Goal: Task Accomplishment & Management: Use online tool/utility

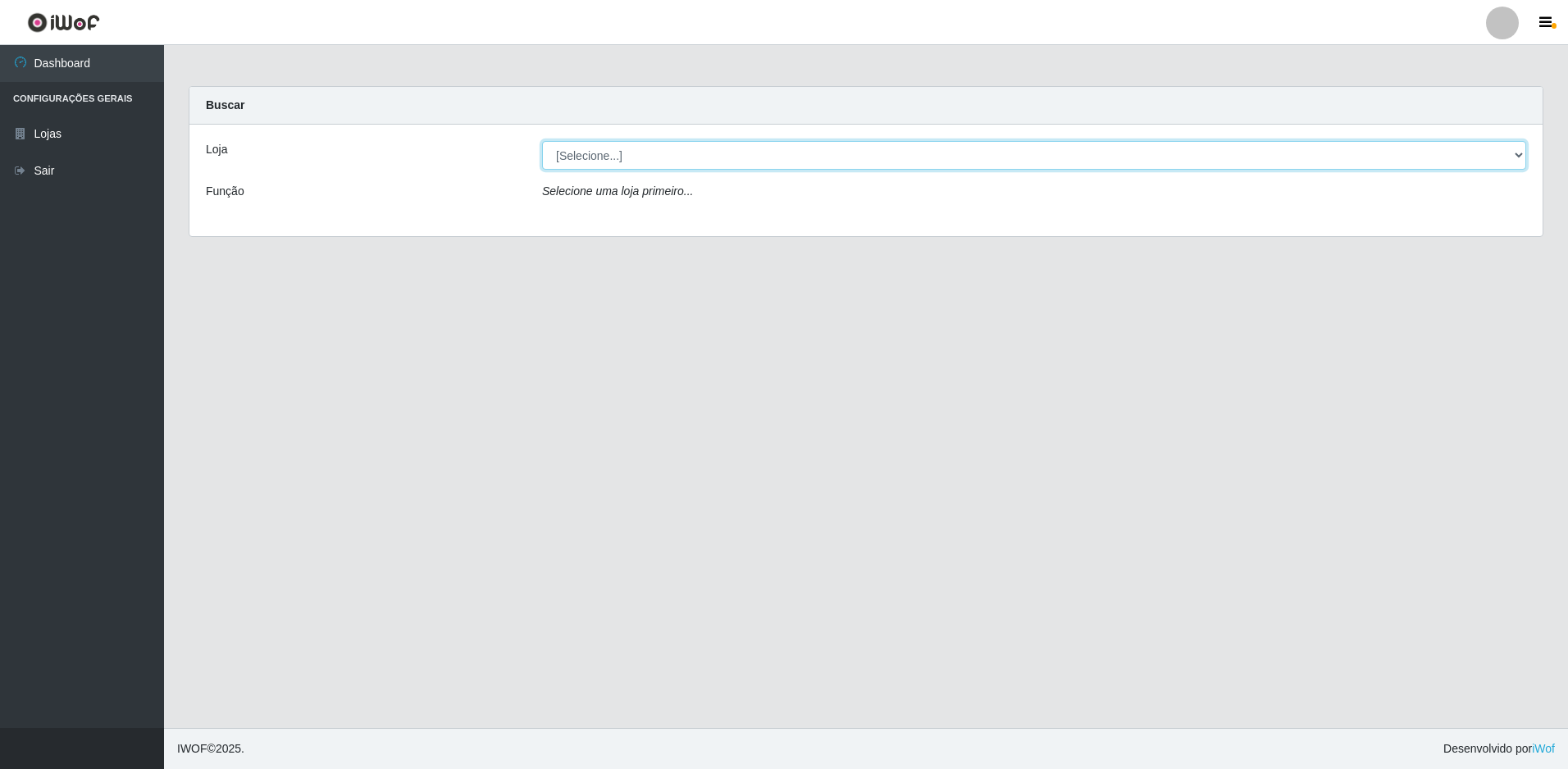
click at [620, 150] on select "[Selecione...] Extrabom - Loja 51 Gaivotas" at bounding box center [1033, 155] width 984 height 29
select select "469"
click at [542, 141] on select "[Selecione...] Extrabom - Loja 51 Gaivotas" at bounding box center [1033, 155] width 984 height 29
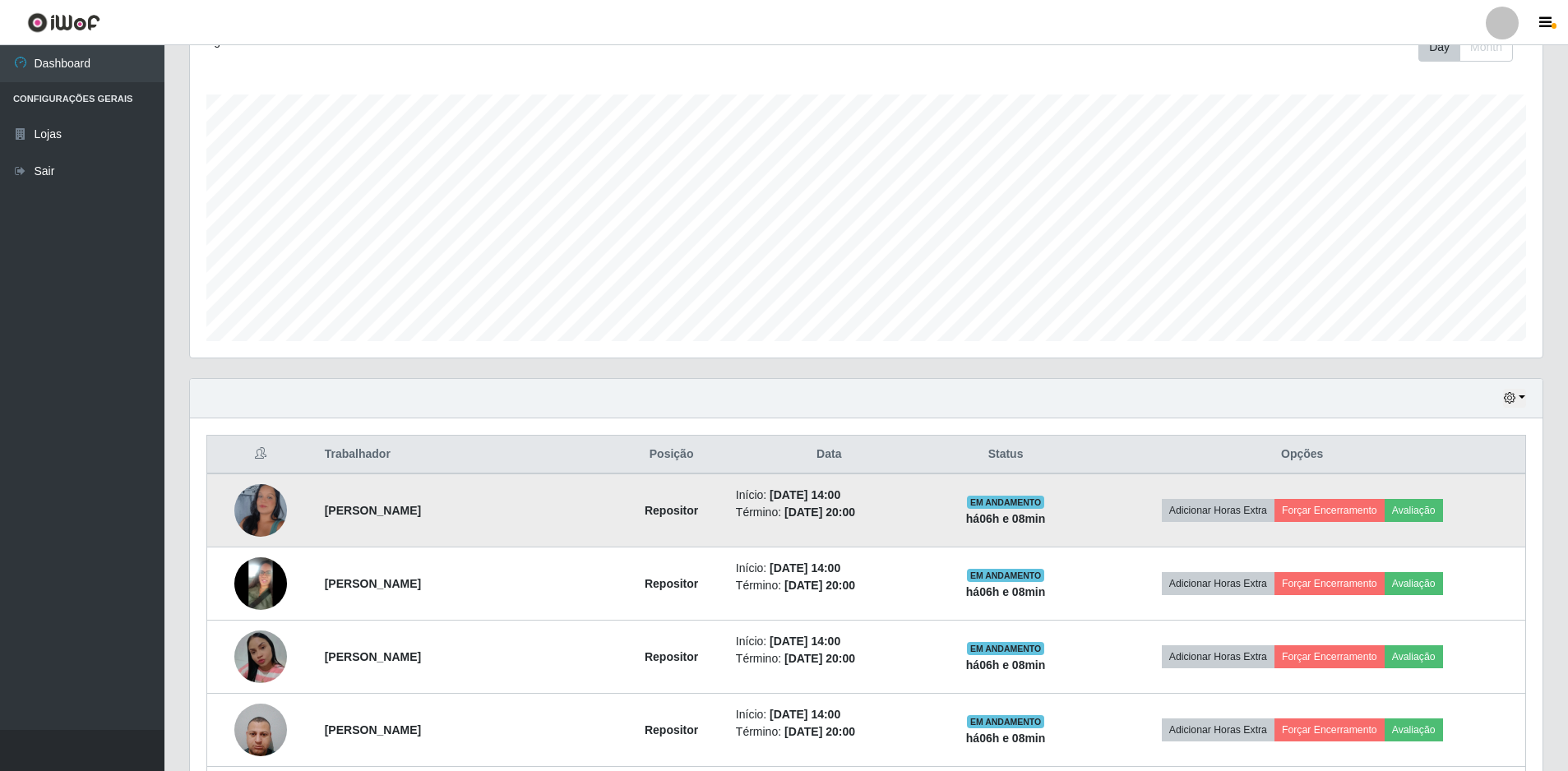
scroll to position [329, 0]
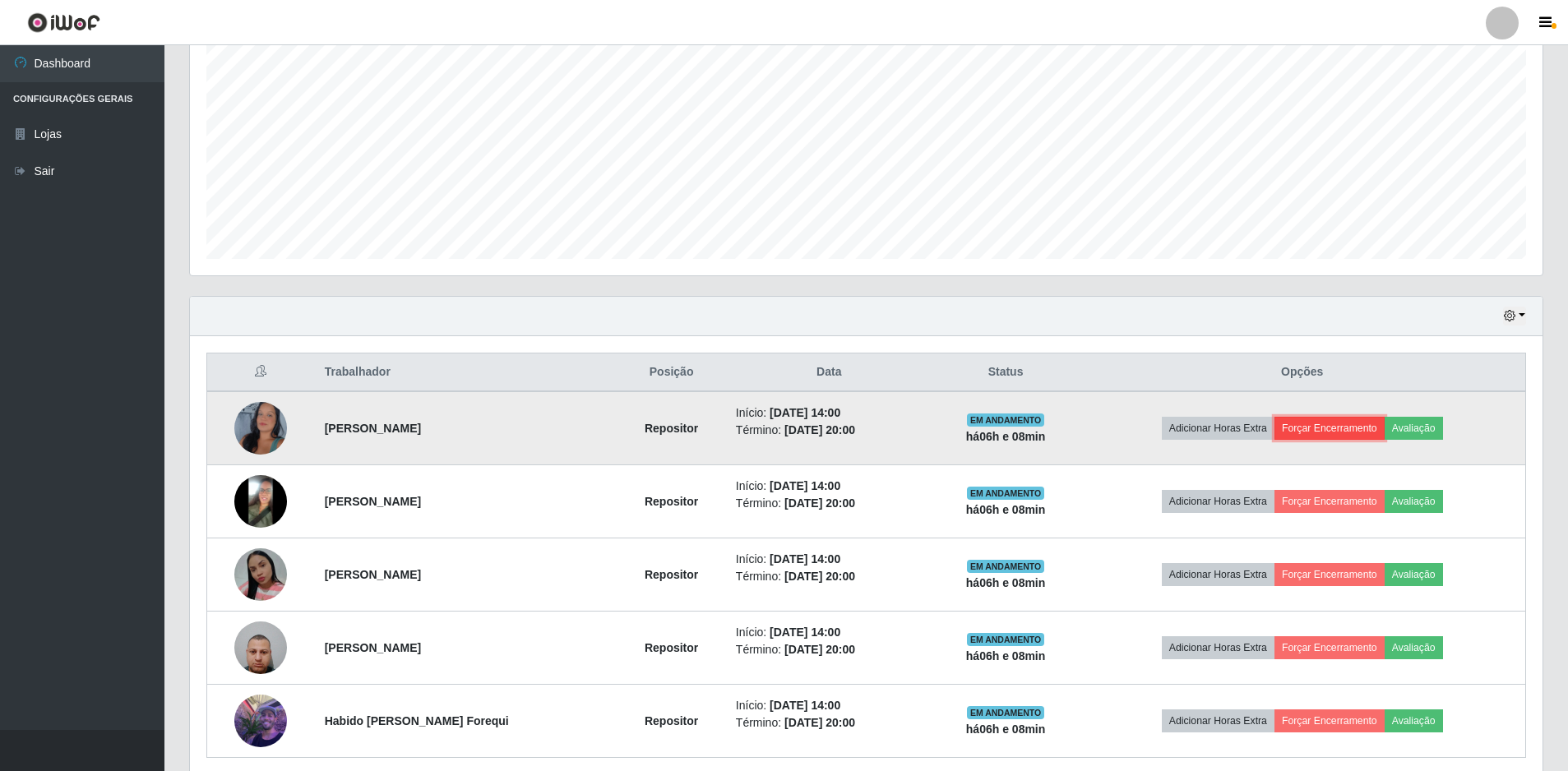
click at [1305, 427] on button "Forçar Encerramento" at bounding box center [1329, 428] width 110 height 23
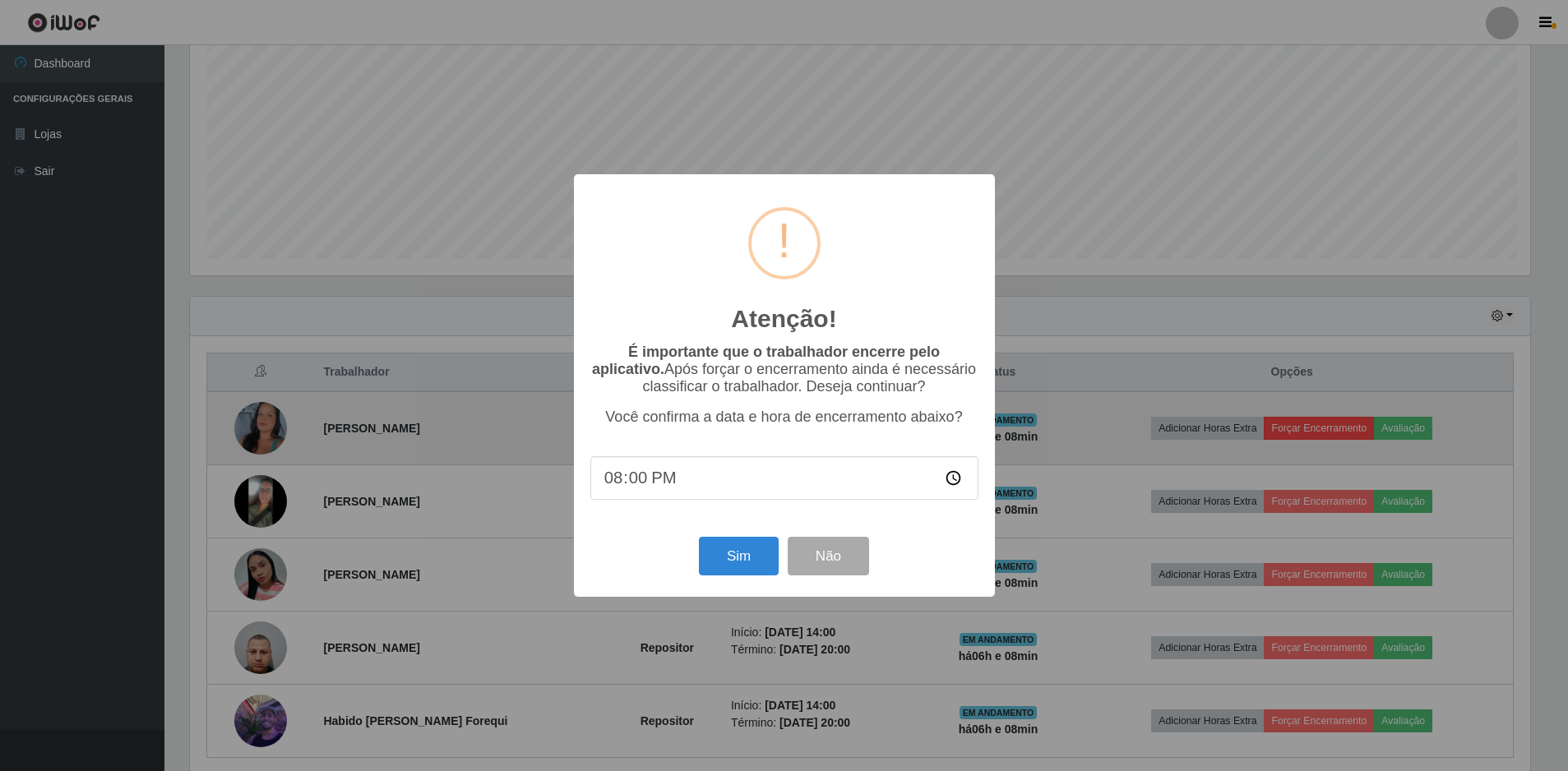
scroll to position [341, 1344]
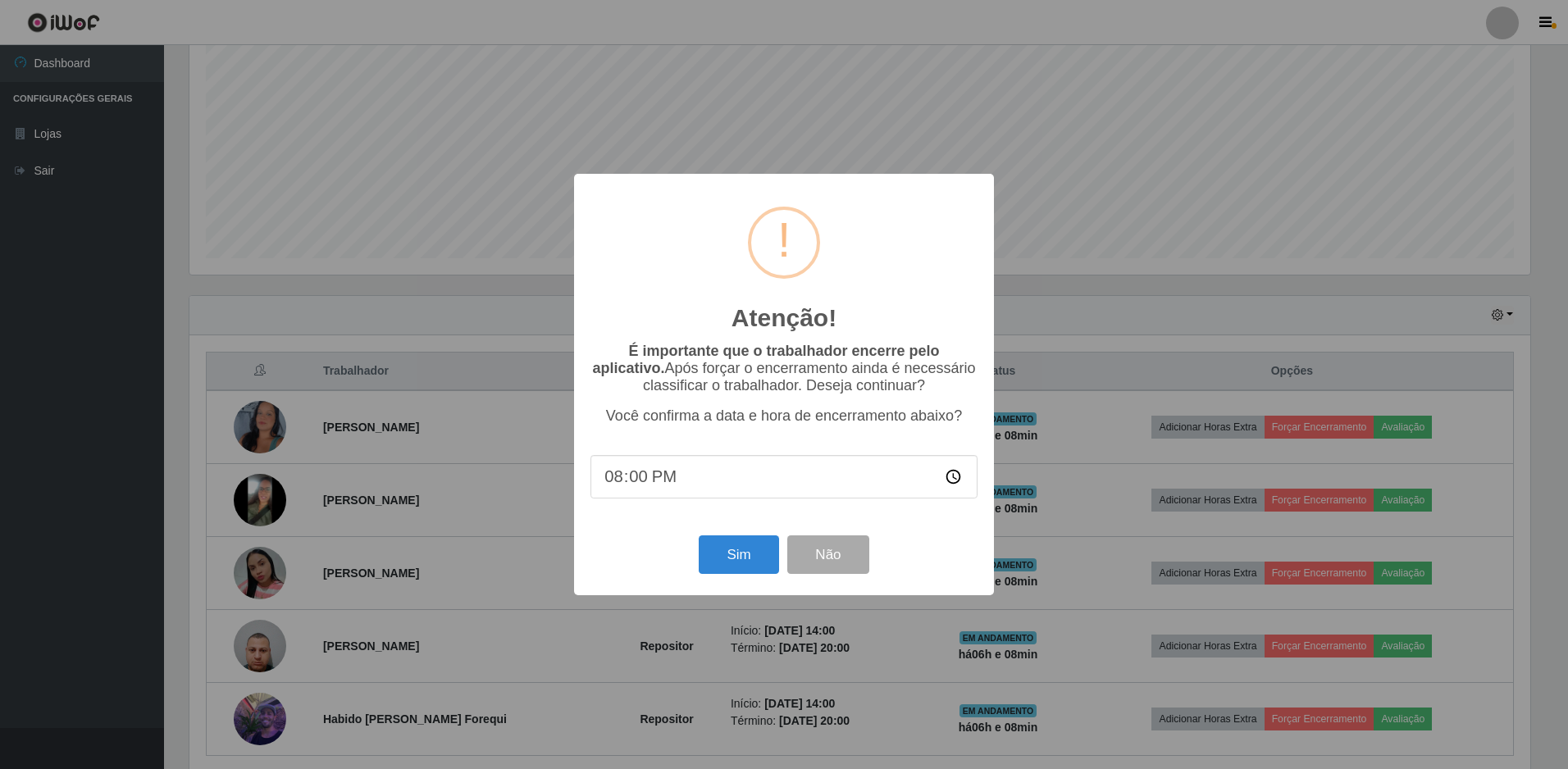
click at [753, 465] on input "20:00" at bounding box center [784, 476] width 388 height 43
click at [753, 481] on input "20:00" at bounding box center [784, 476] width 388 height 43
click at [643, 483] on input "20:00" at bounding box center [784, 476] width 388 height 43
type input "20:05"
click at [752, 564] on button "Sim" at bounding box center [739, 555] width 79 height 39
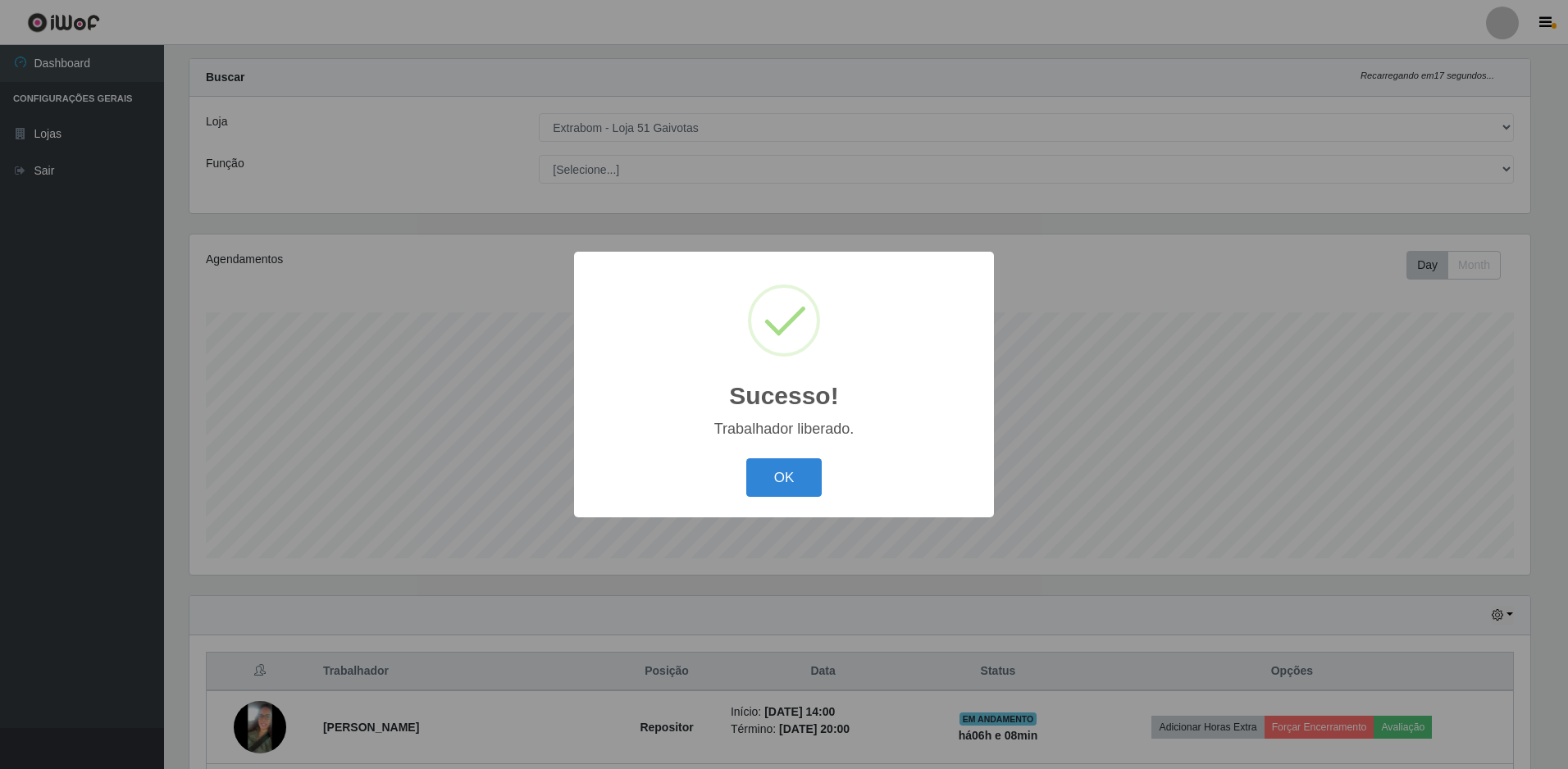
click at [744, 492] on div "OK Cancel" at bounding box center [784, 477] width 388 height 46
click at [806, 488] on button "OK" at bounding box center [784, 477] width 76 height 39
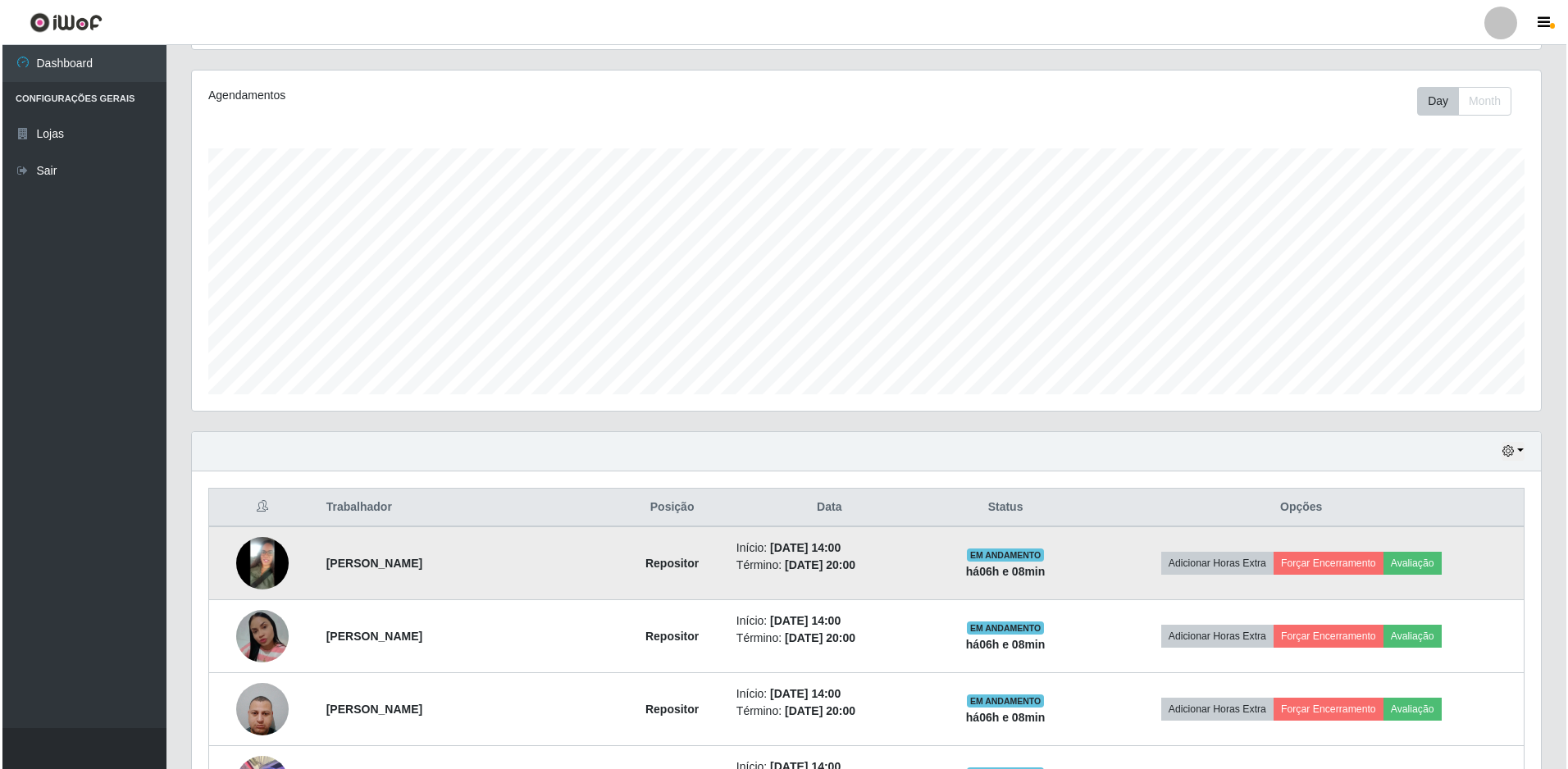
scroll to position [320, 0]
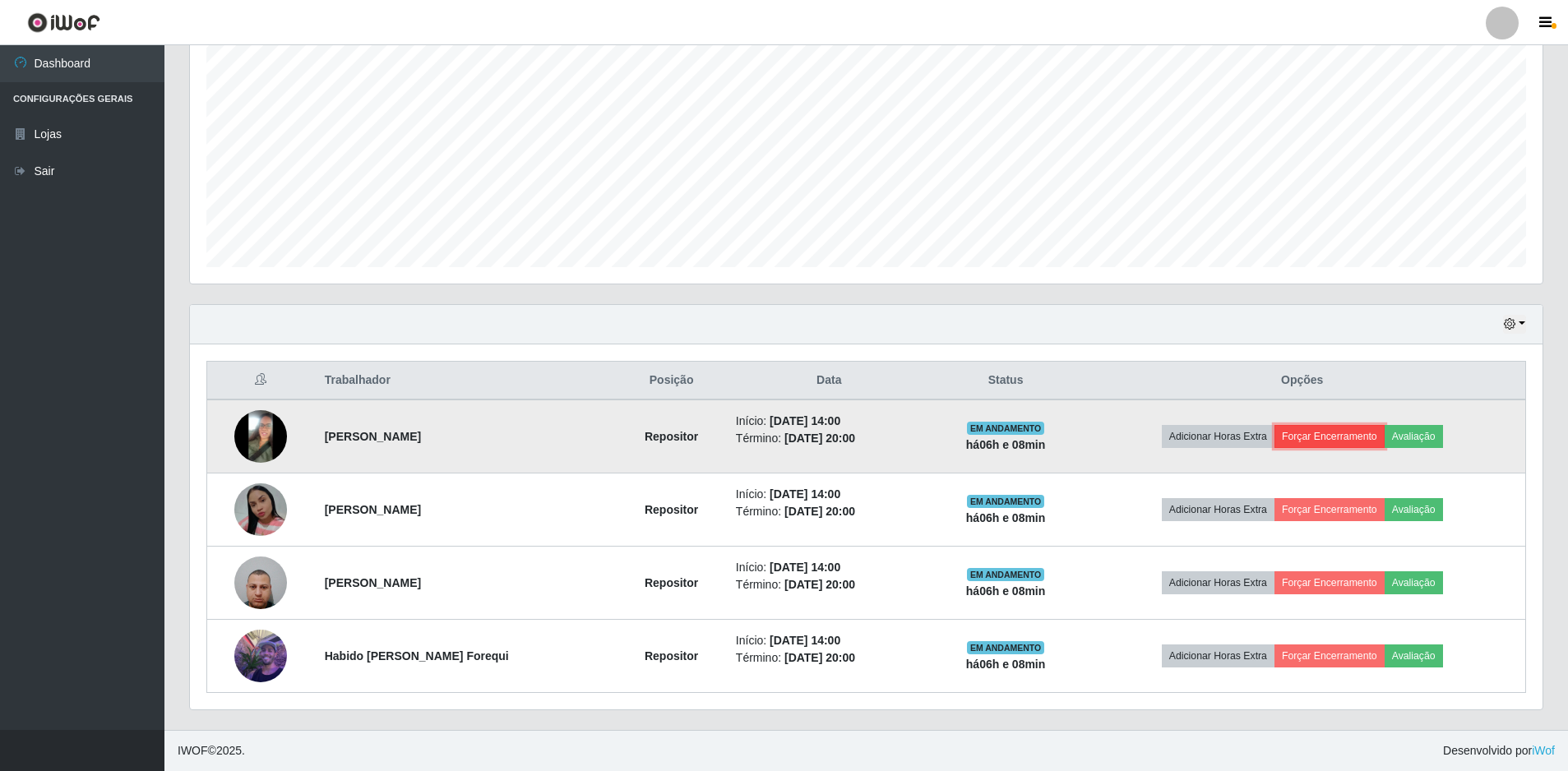
click at [1318, 436] on button "Forçar Encerramento" at bounding box center [1329, 436] width 110 height 23
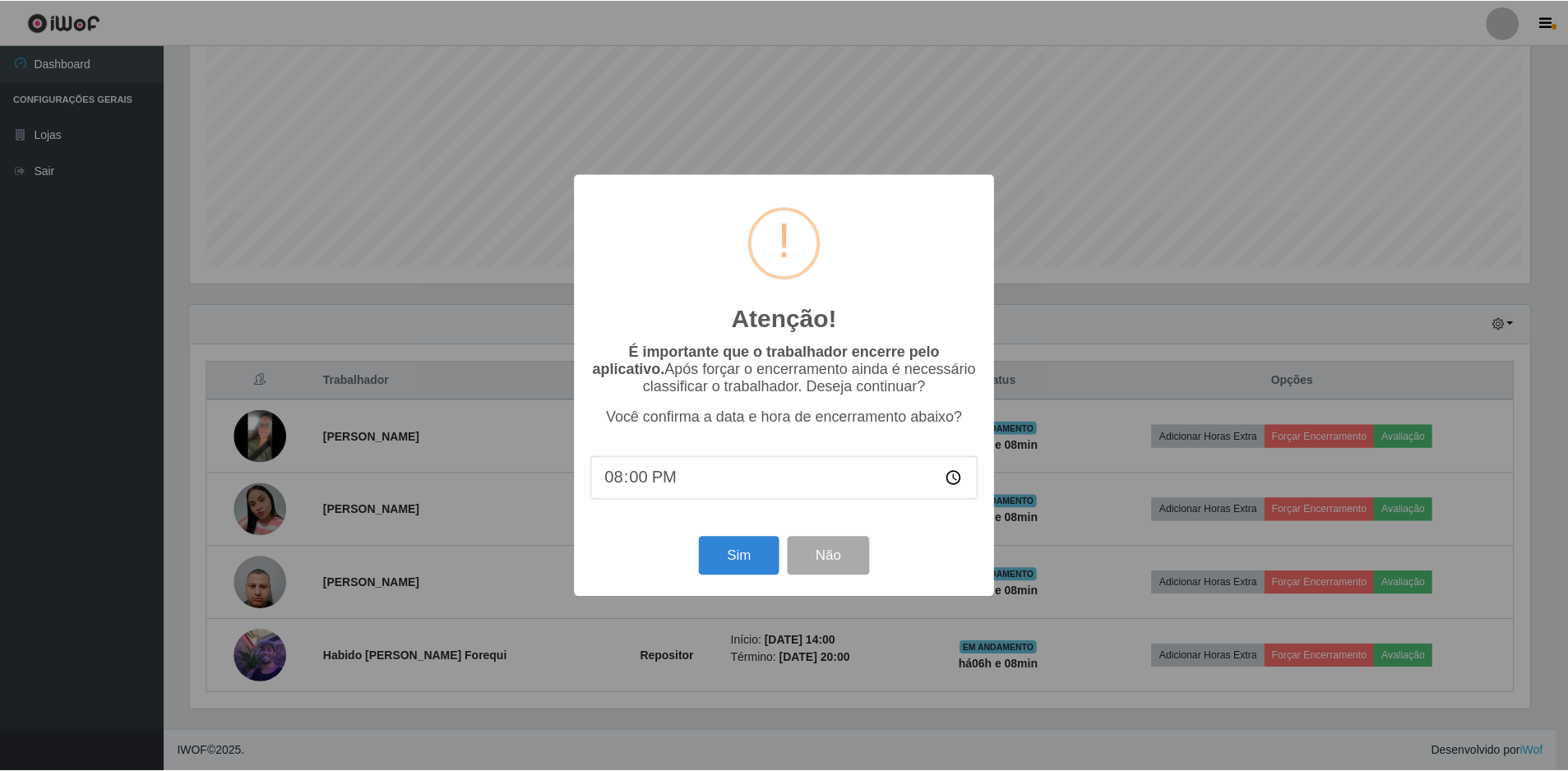
scroll to position [341, 1344]
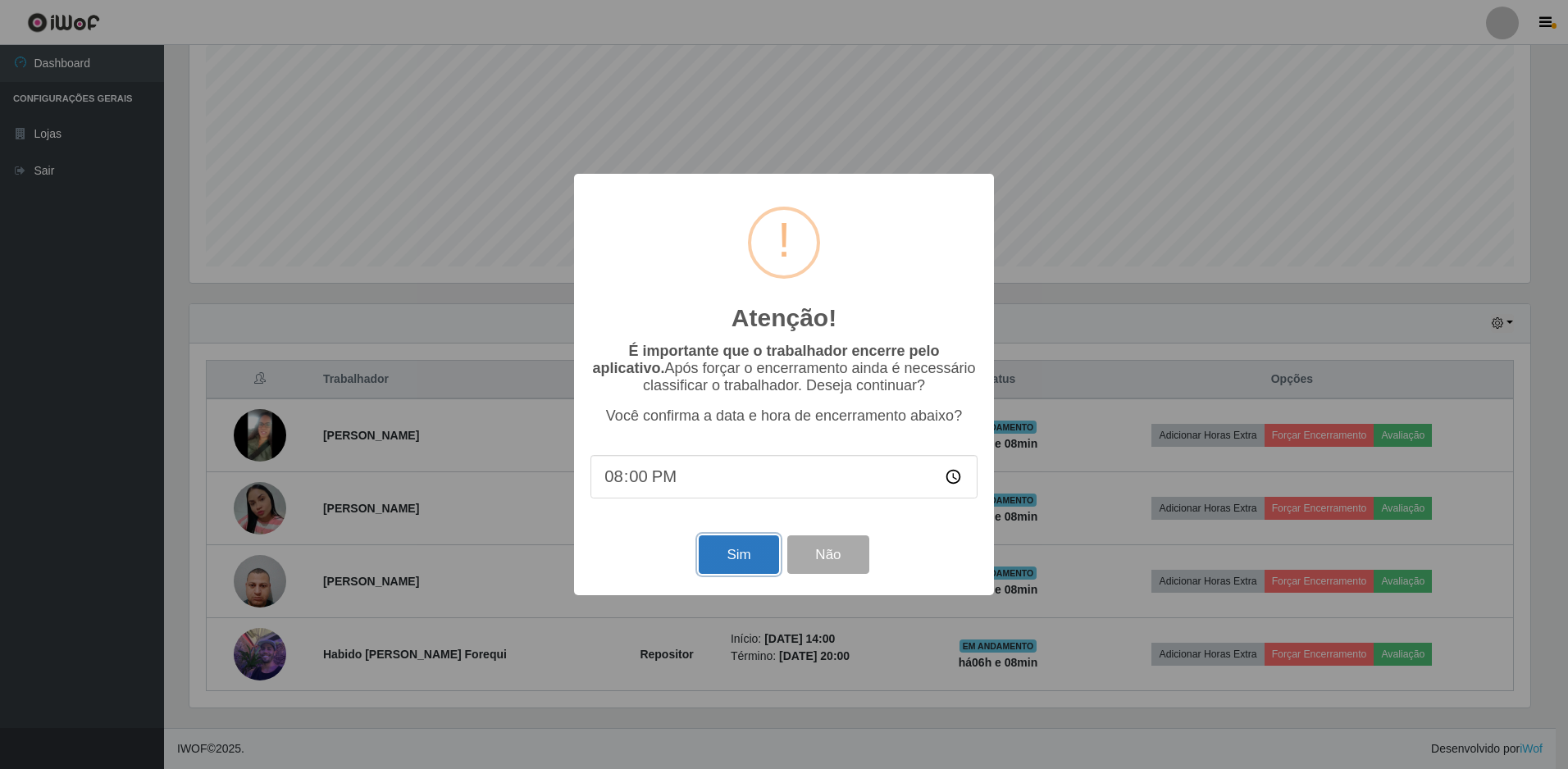
click at [753, 565] on button "Sim" at bounding box center [739, 555] width 79 height 39
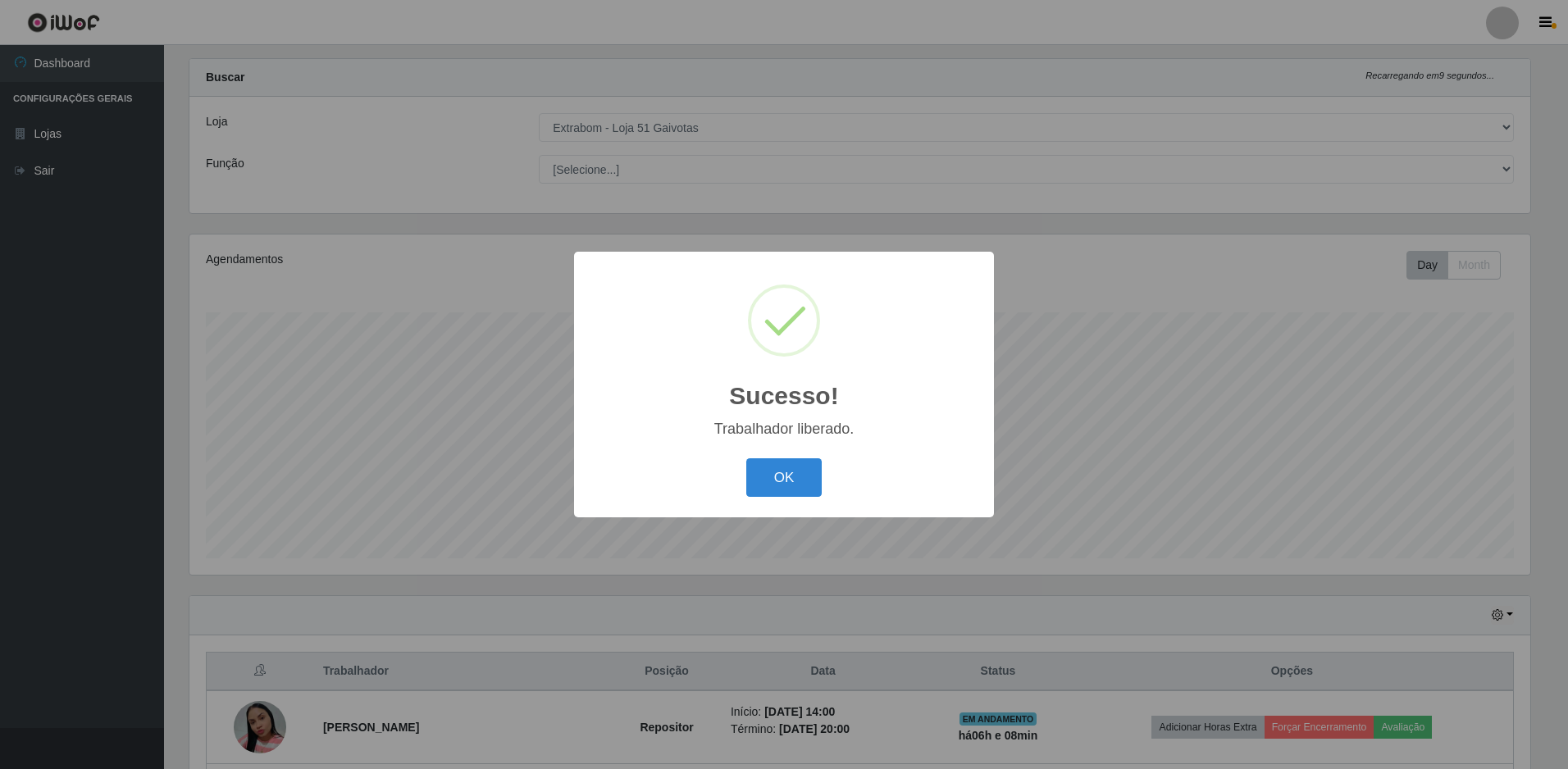
click at [775, 498] on div "OK Cancel" at bounding box center [784, 477] width 388 height 46
click at [780, 488] on button "OK" at bounding box center [784, 477] width 76 height 39
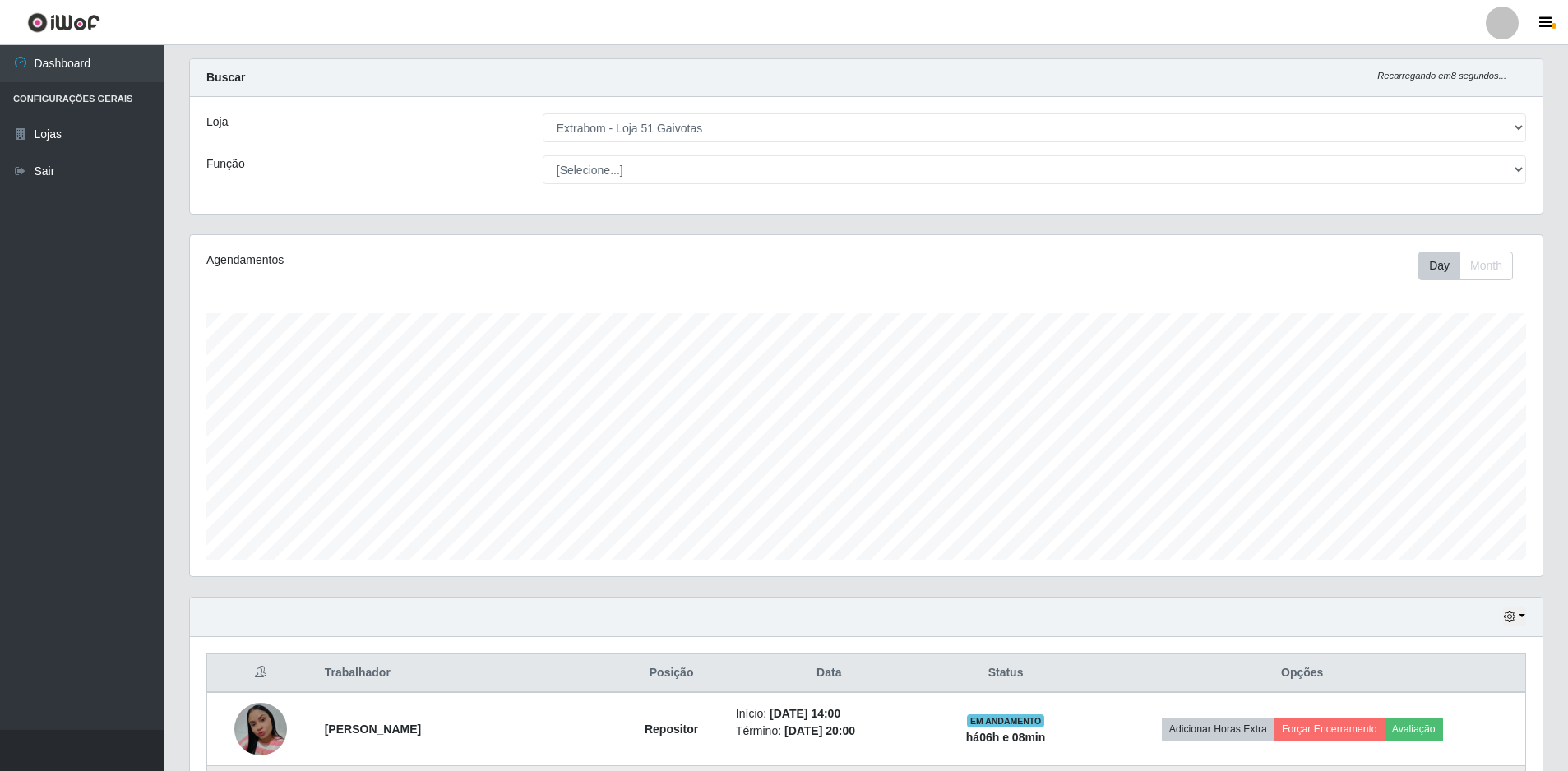
scroll to position [248, 0]
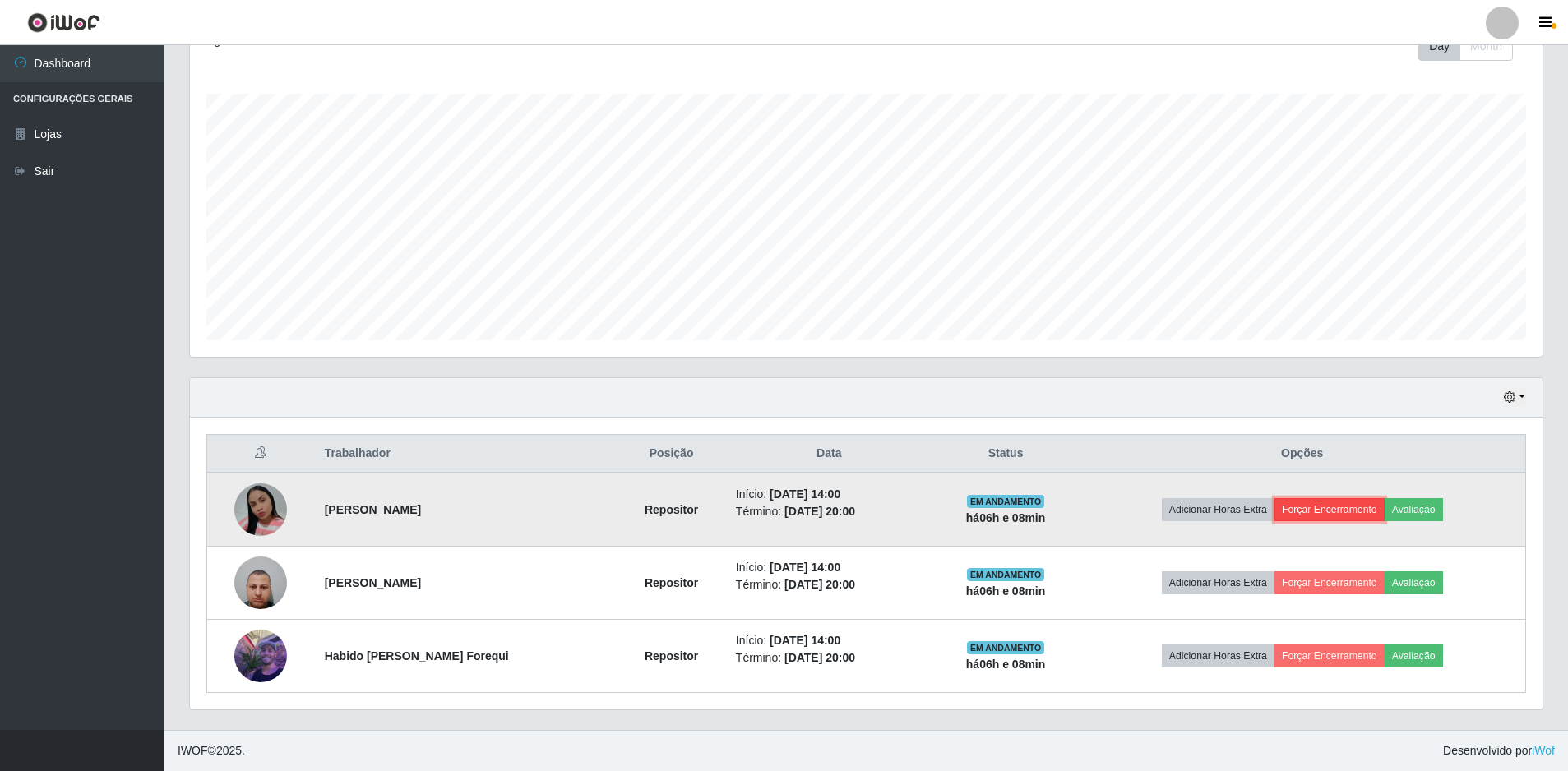
click at [1300, 510] on button "Forçar Encerramento" at bounding box center [1329, 509] width 110 height 23
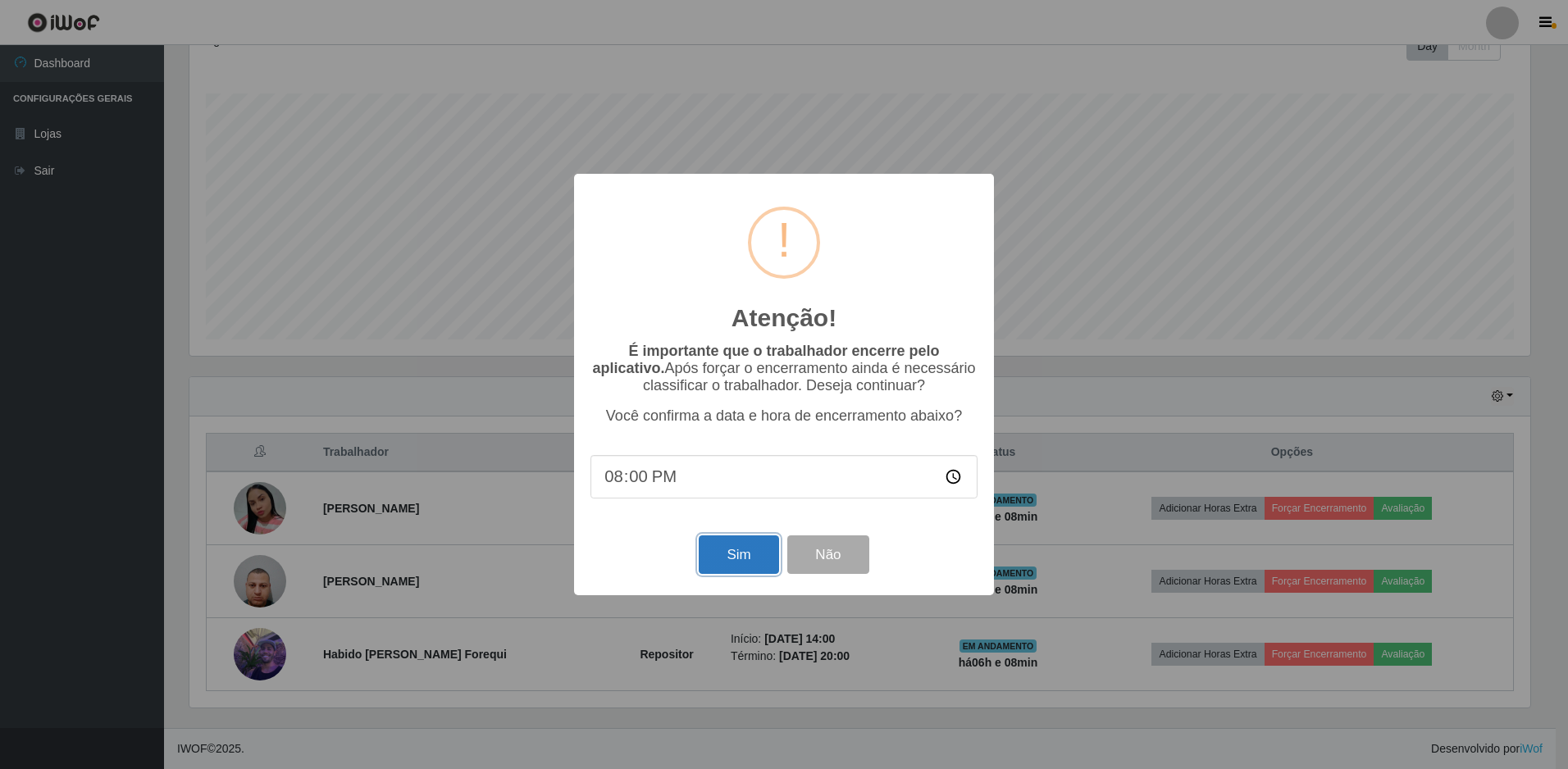
click at [739, 555] on button "Sim" at bounding box center [739, 555] width 79 height 39
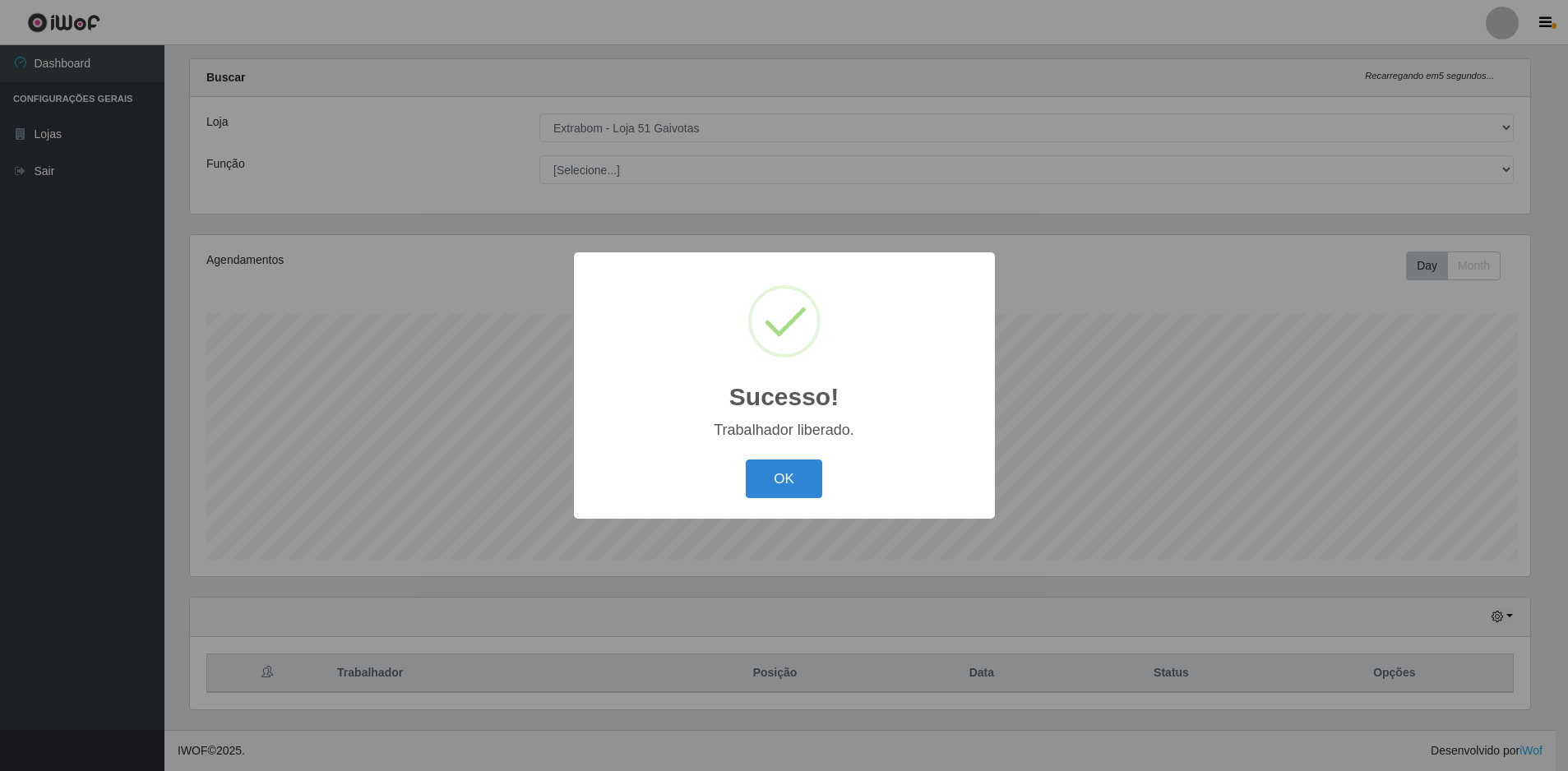
scroll to position [0, 0]
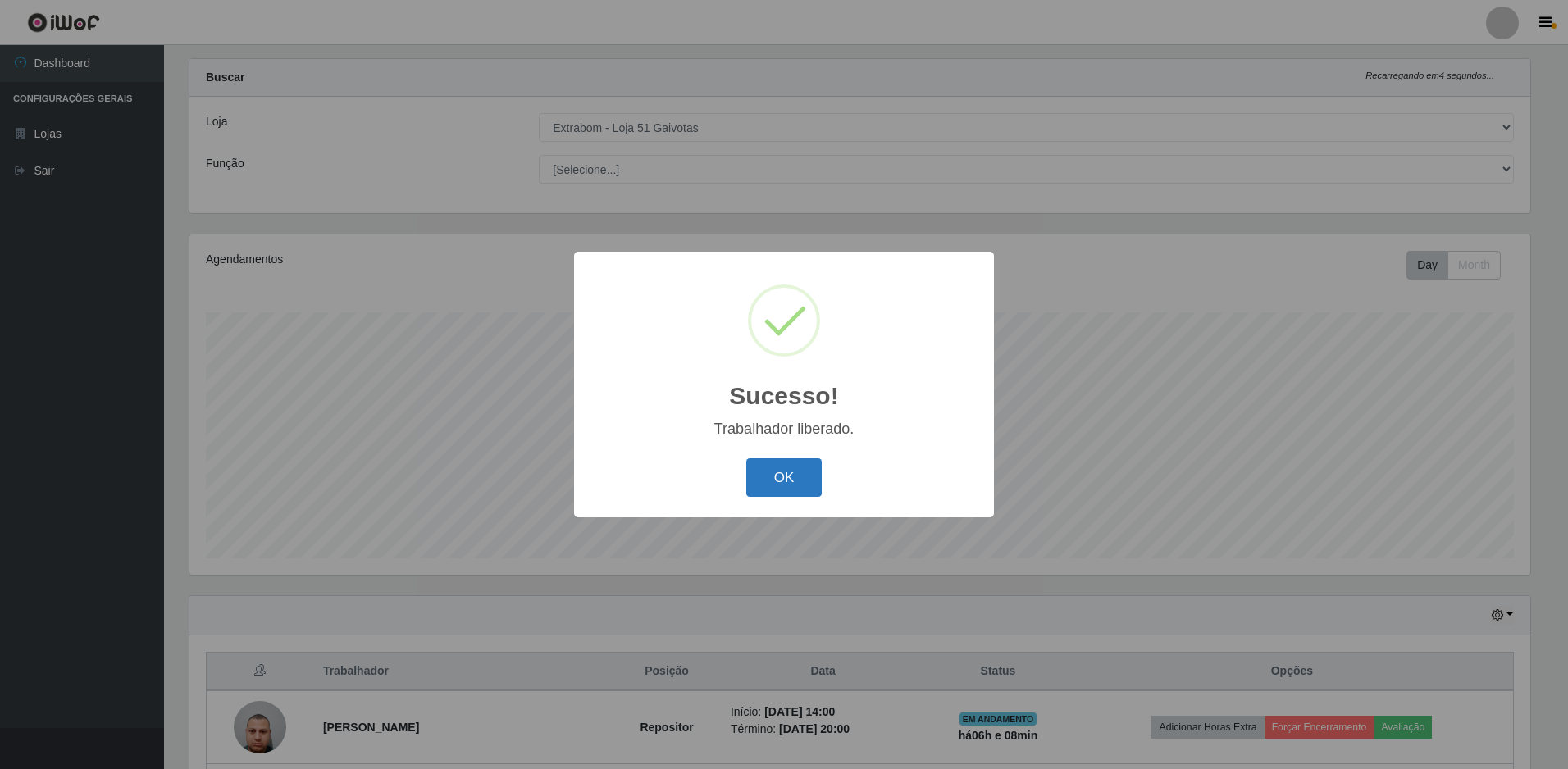
click at [802, 487] on button "OK" at bounding box center [784, 477] width 76 height 39
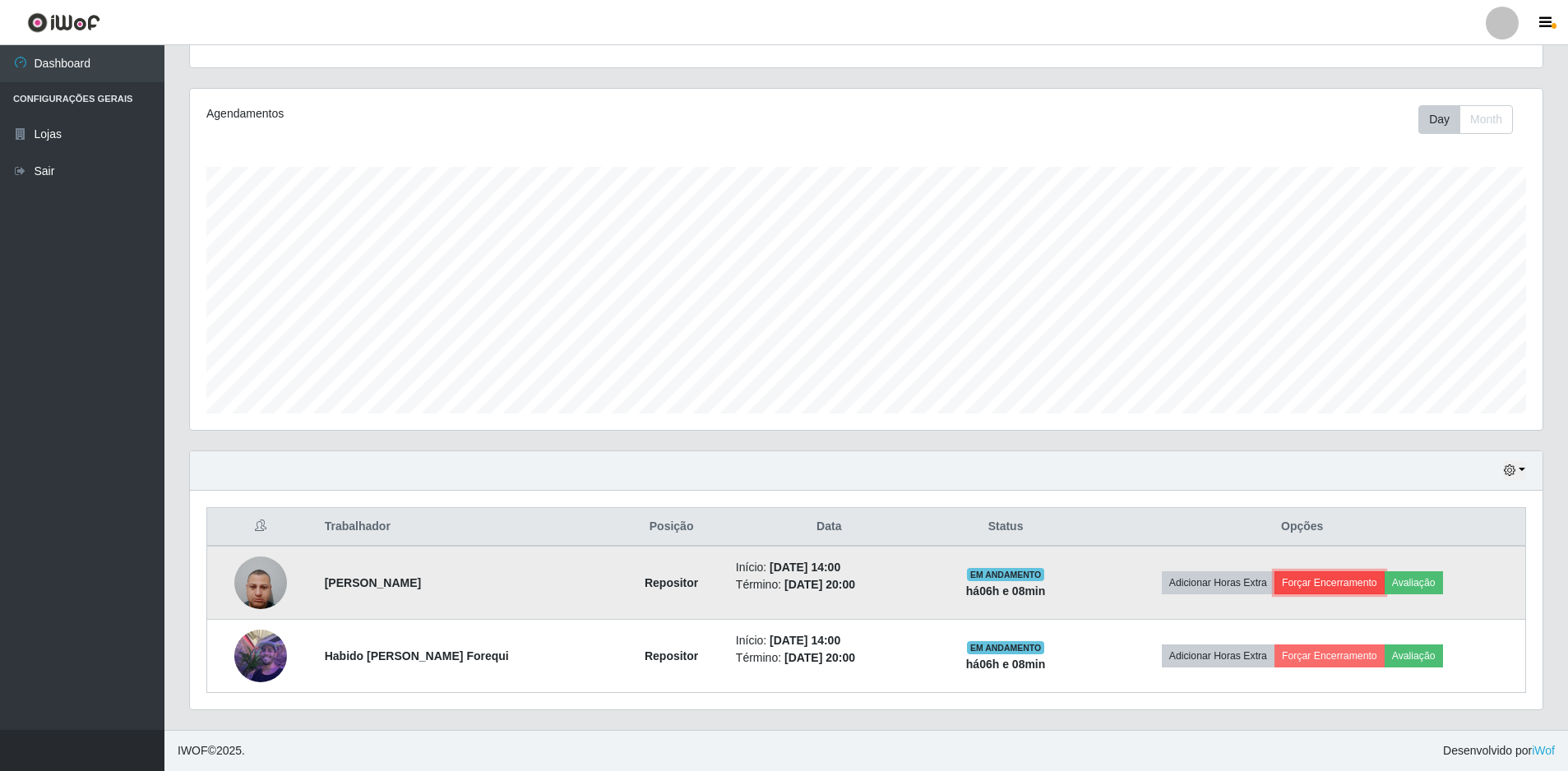
click at [1306, 579] on button "Forçar Encerramento" at bounding box center [1329, 583] width 110 height 23
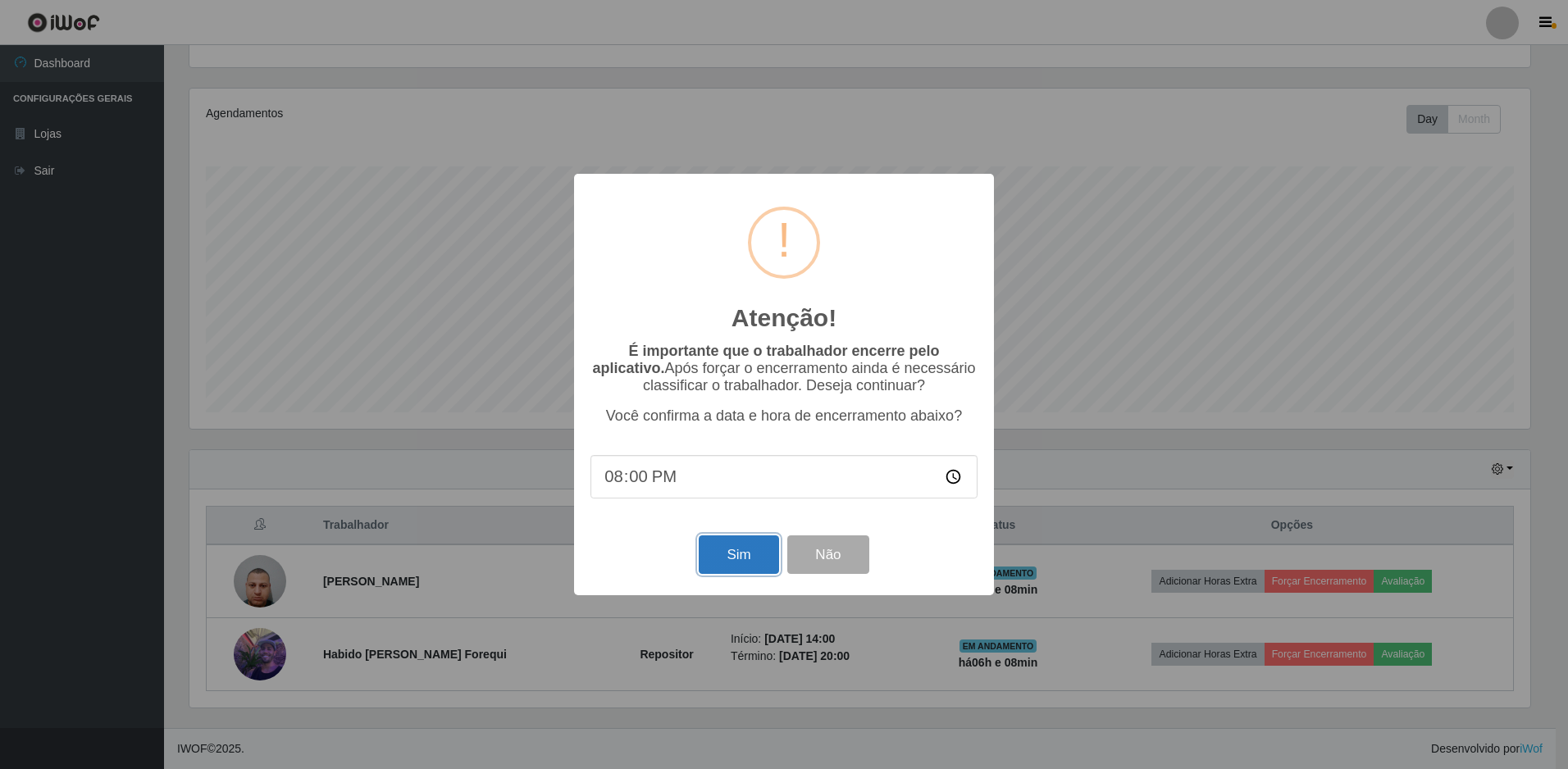
click at [752, 556] on button "Sim" at bounding box center [739, 555] width 79 height 39
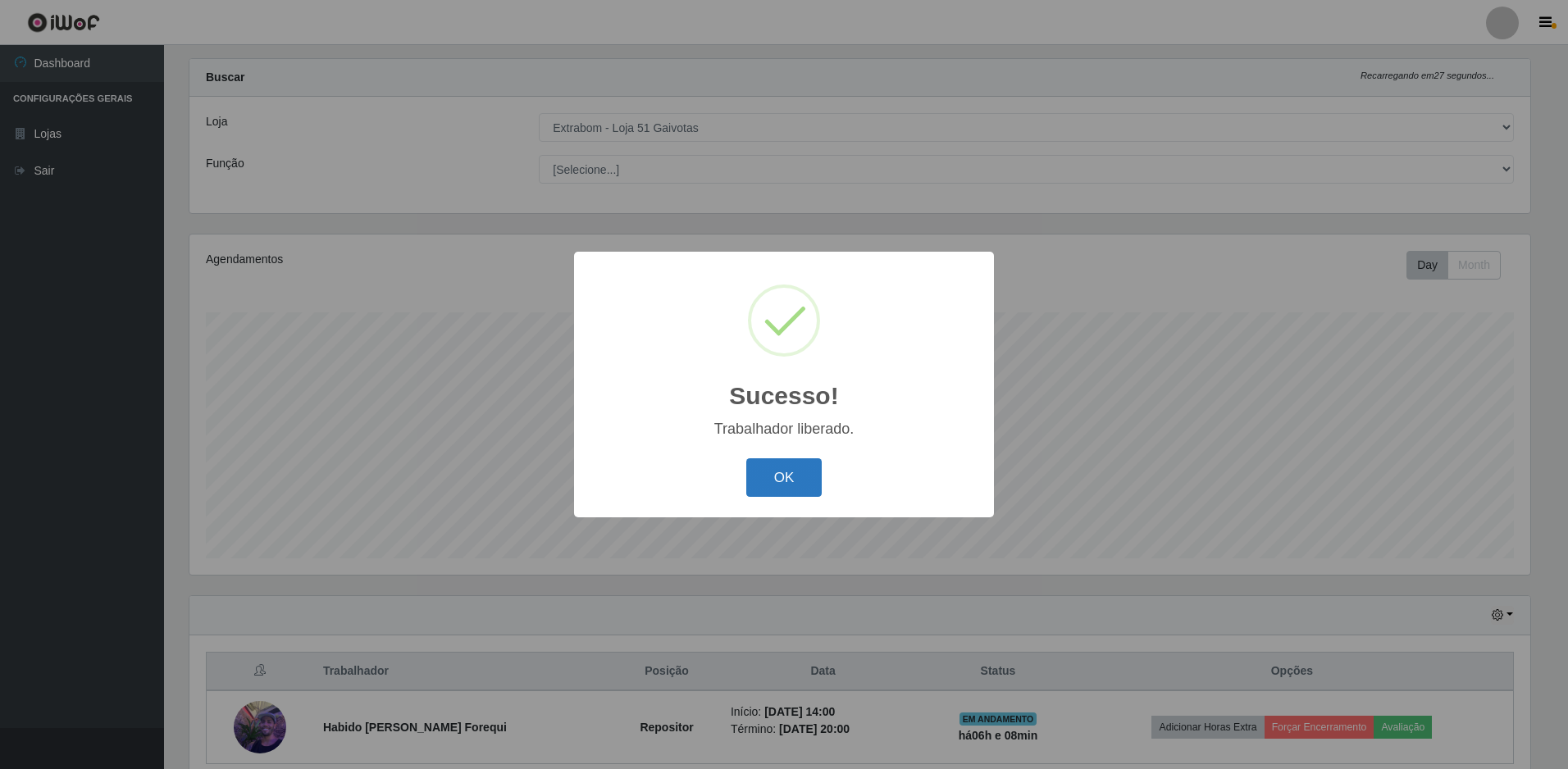
click at [769, 479] on button "OK" at bounding box center [784, 477] width 76 height 39
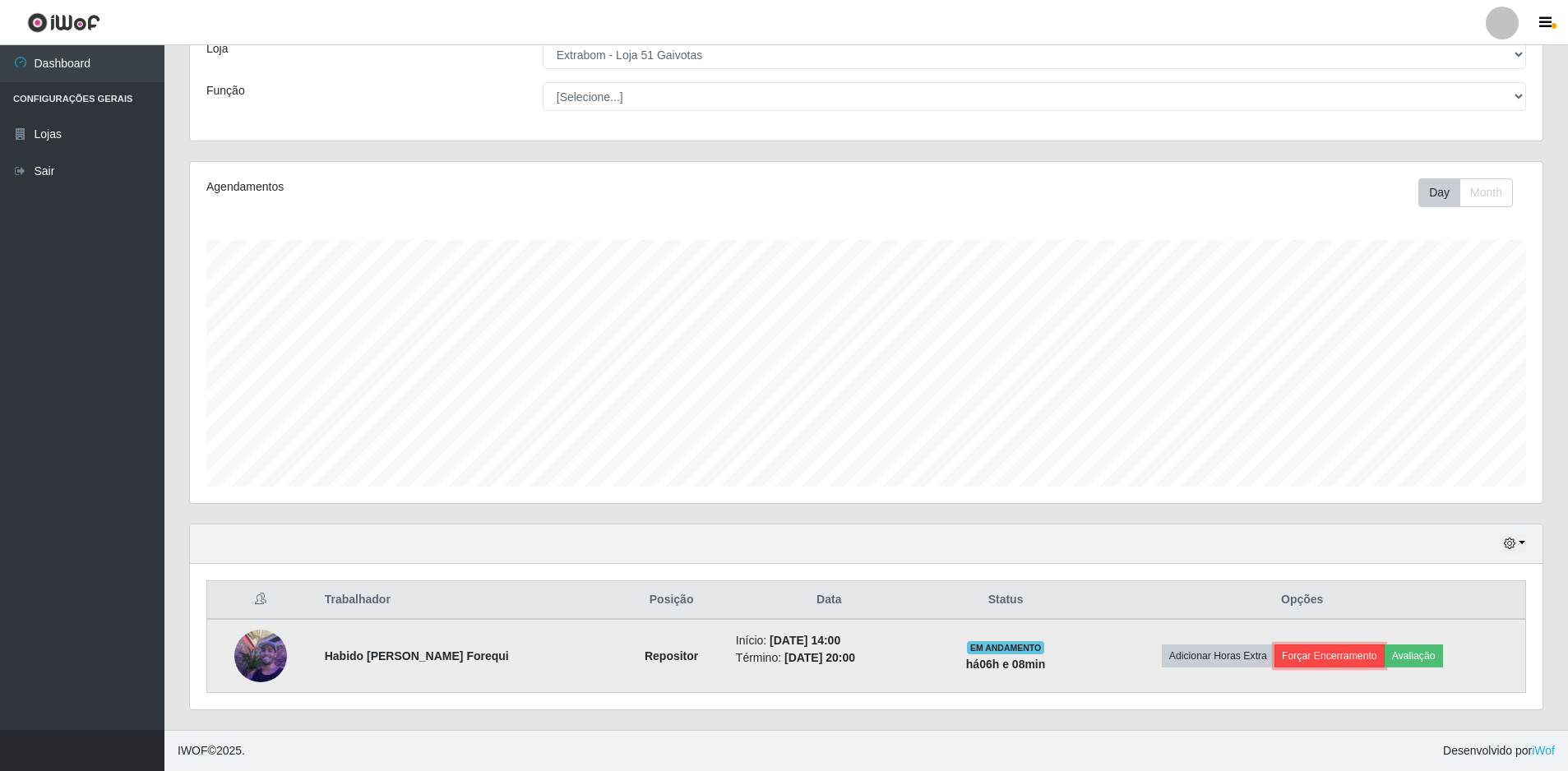
click at [1304, 653] on button "Forçar Encerramento" at bounding box center [1329, 655] width 110 height 23
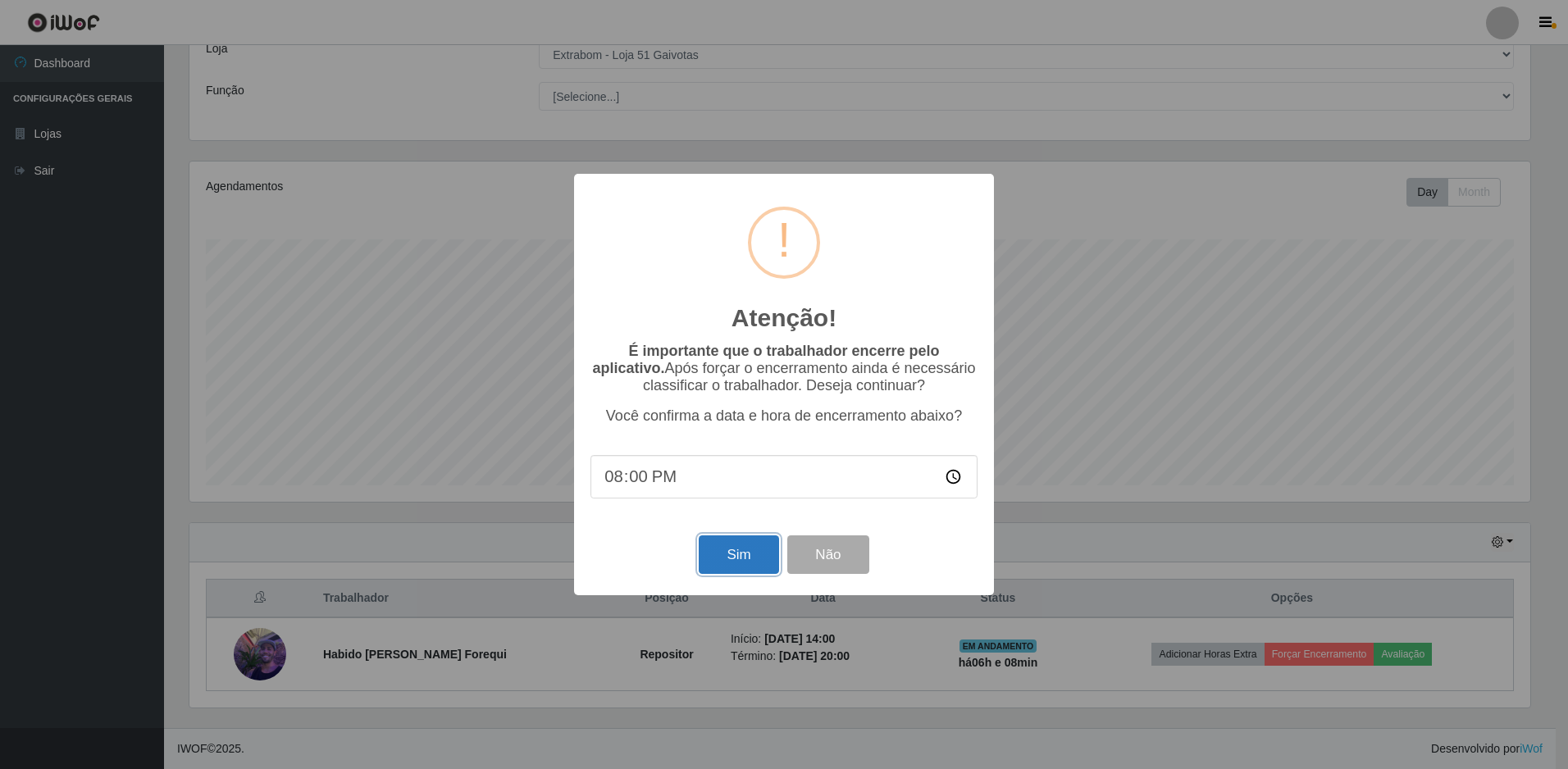
click at [754, 554] on button "Sim" at bounding box center [739, 555] width 79 height 39
